Goal: Task Accomplishment & Management: Use online tool/utility

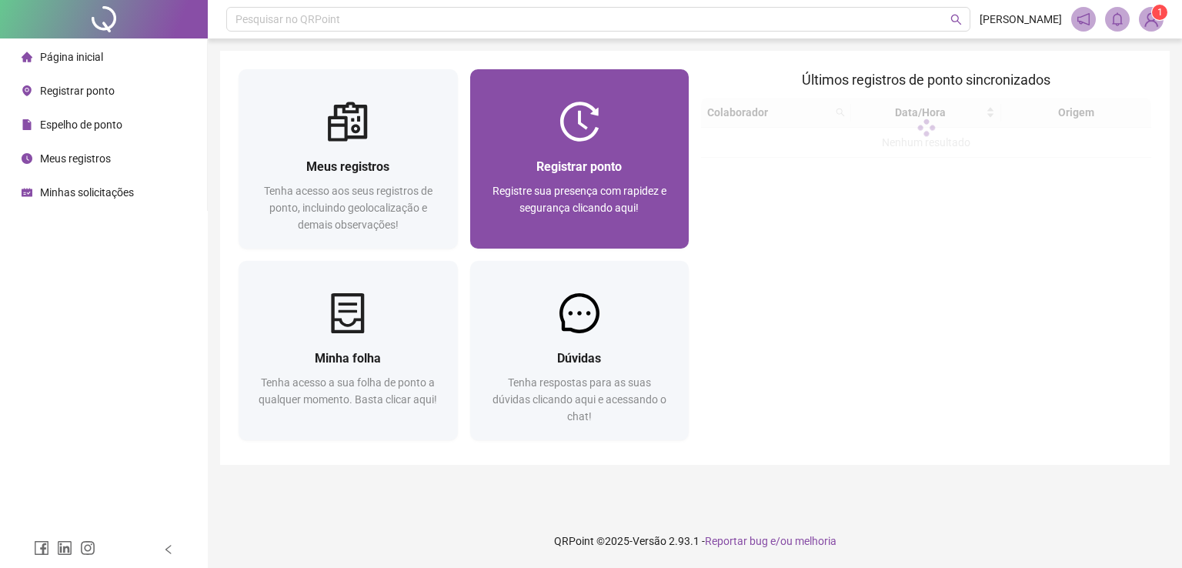
click at [604, 167] on span "Registrar ponto" at bounding box center [578, 166] width 85 height 15
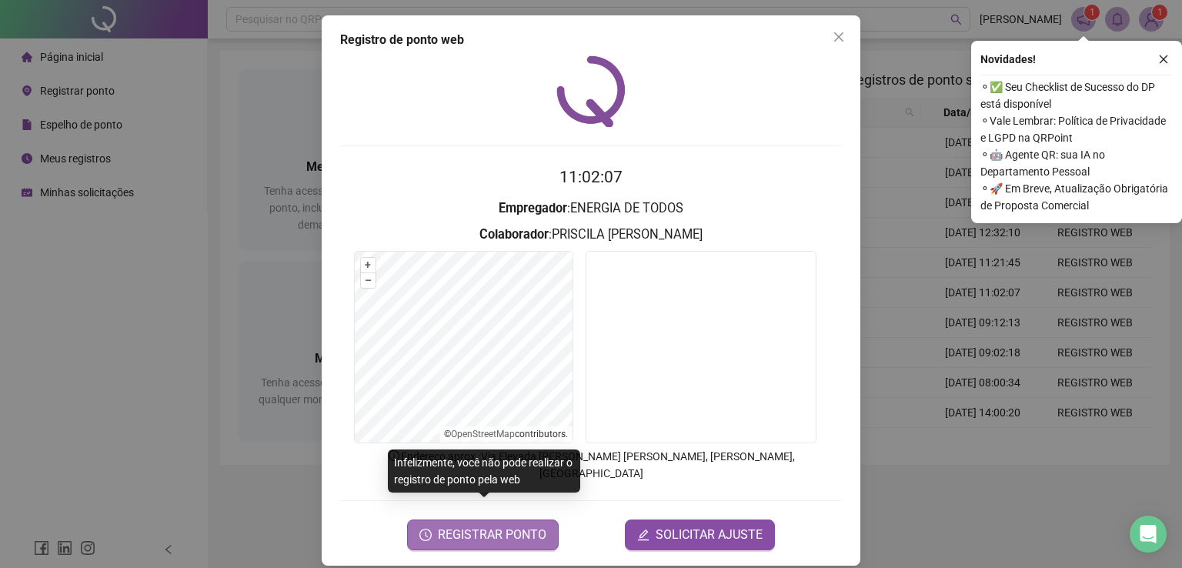
click at [490, 525] on span "REGISTRAR PONTO" at bounding box center [492, 534] width 108 height 18
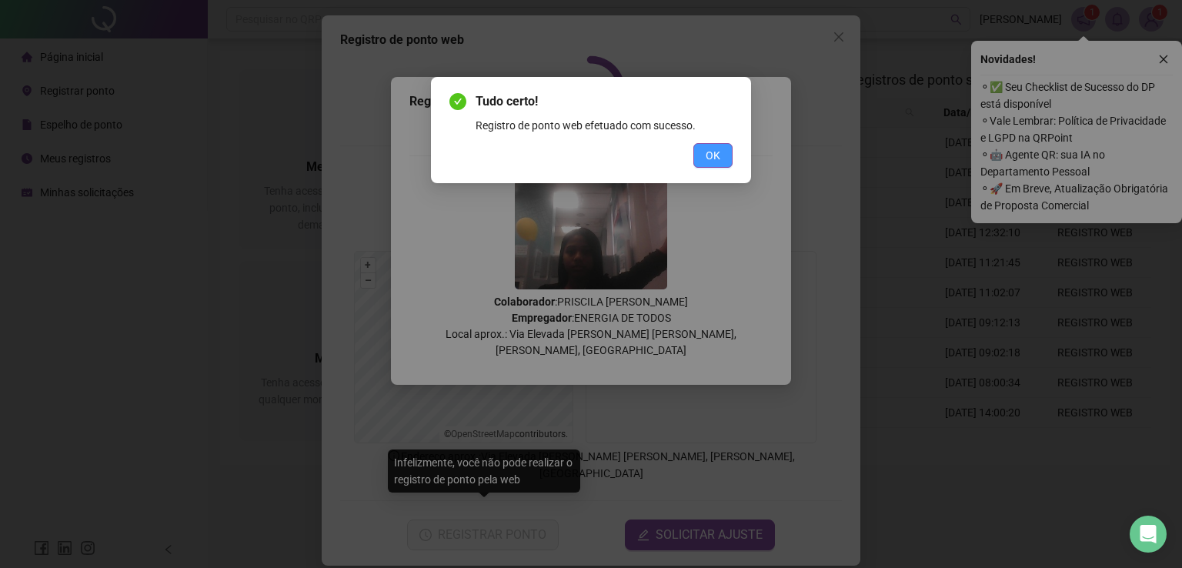
click at [715, 155] on span "OK" at bounding box center [712, 155] width 15 height 17
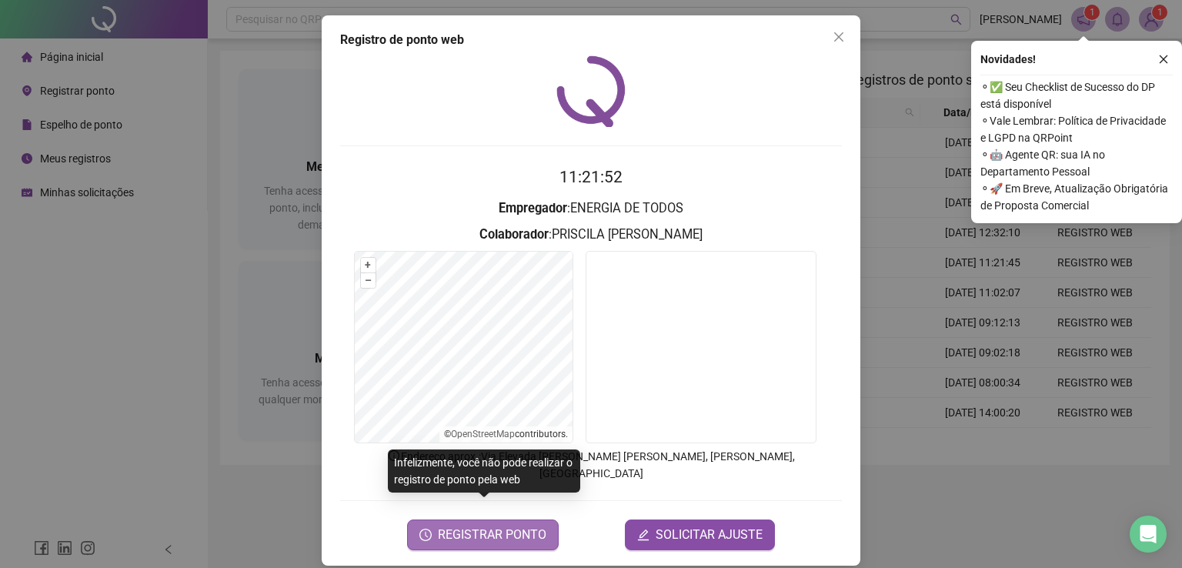
click at [524, 525] on span "REGISTRAR PONTO" at bounding box center [492, 534] width 108 height 18
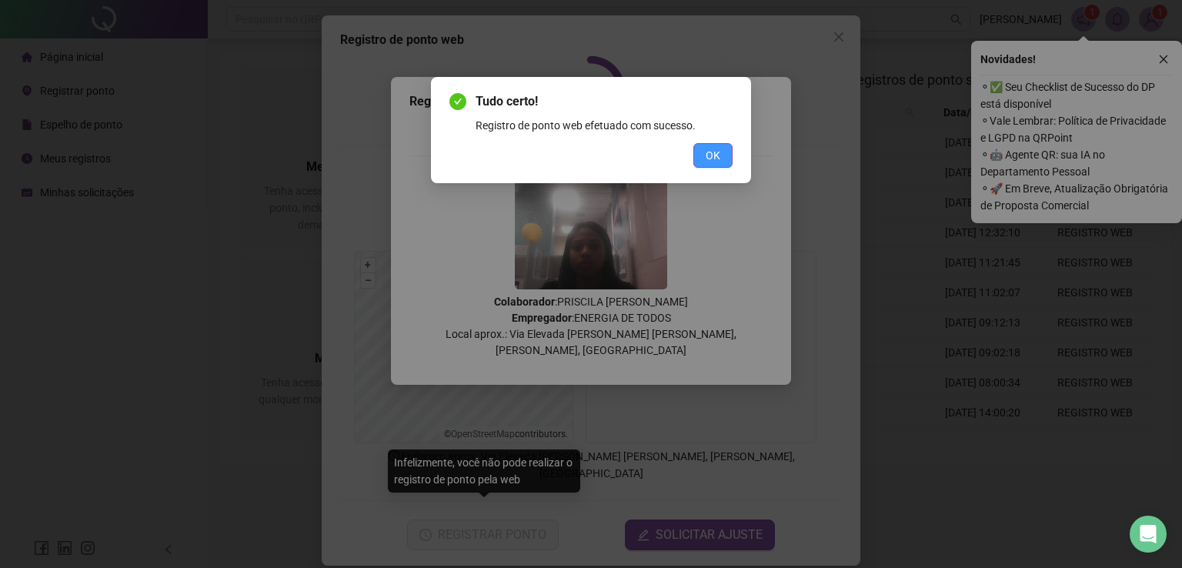
click at [715, 161] on span "OK" at bounding box center [712, 155] width 15 height 17
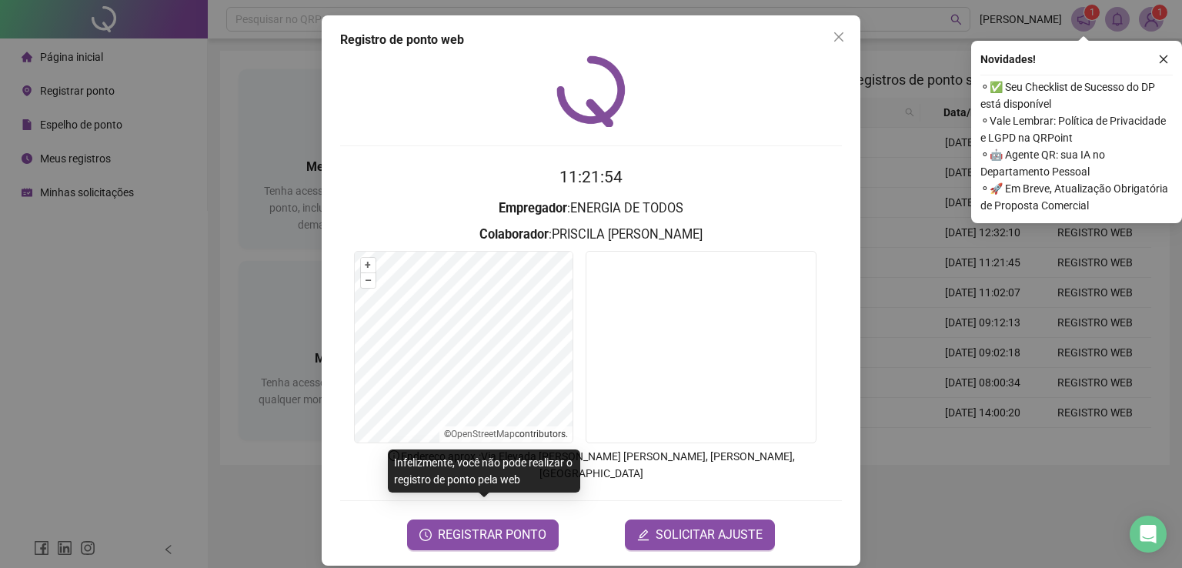
drag, startPoint x: 165, startPoint y: 270, endPoint x: 603, endPoint y: 4, distance: 512.9
click at [167, 268] on div "Registro [PERSON_NAME] web 11:21:54 Empregador : ENERGIA DE TODOS Colaborador :…" at bounding box center [591, 284] width 1182 height 568
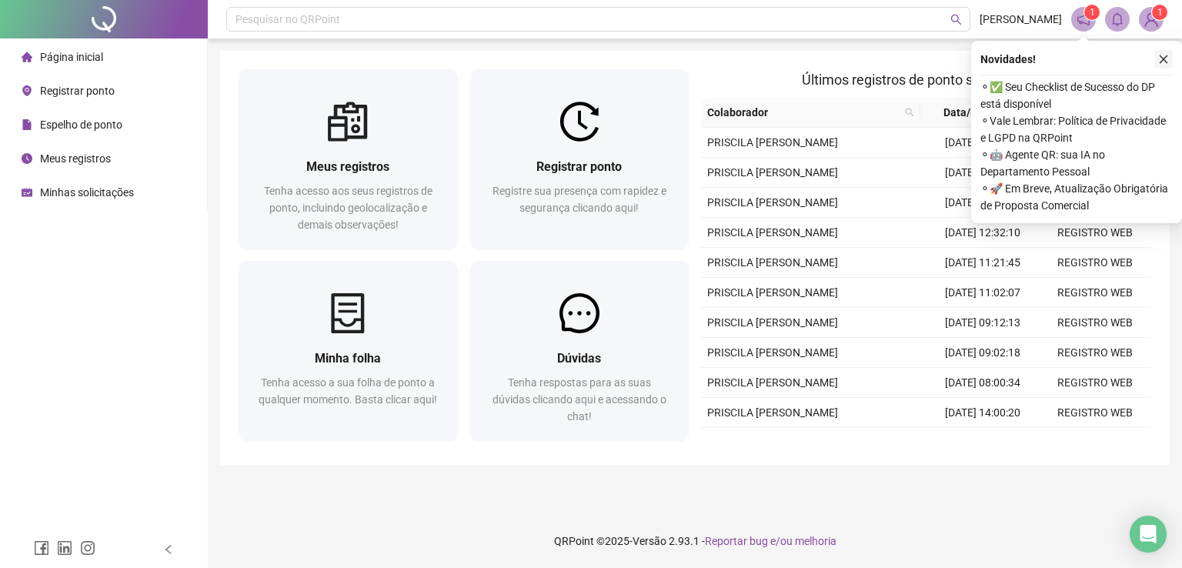
click at [1160, 56] on icon "close" at bounding box center [1163, 59] width 8 height 8
